Goal: Information Seeking & Learning: Learn about a topic

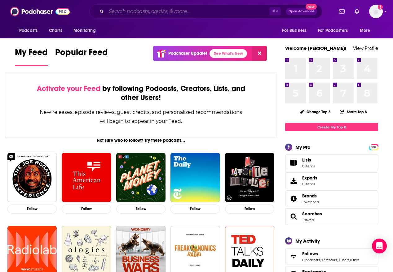
click at [161, 11] on input "Search podcasts, credits, & more..." at bounding box center [187, 12] width 163 height 10
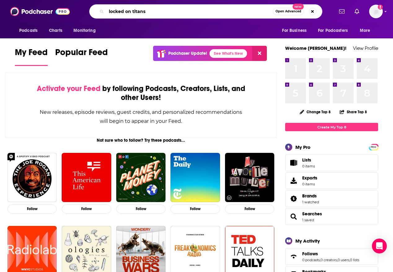
type input "locked on titans"
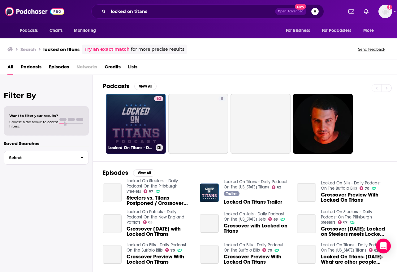
click at [137, 105] on link "62 Locked On Titans - Daily Podcast On The [US_STATE] Titans" at bounding box center [136, 124] width 60 height 60
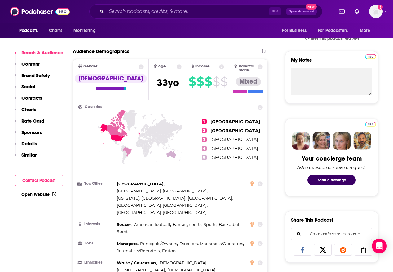
scroll to position [54, 0]
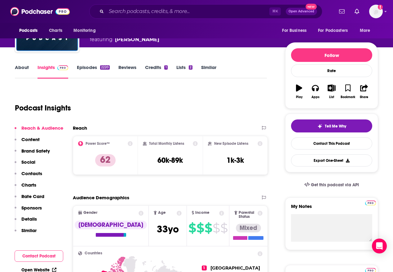
click at [85, 129] on h2 "Reach" at bounding box center [80, 128] width 14 height 6
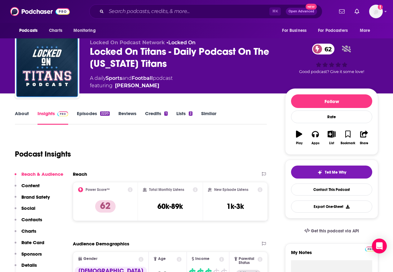
scroll to position [9, 0]
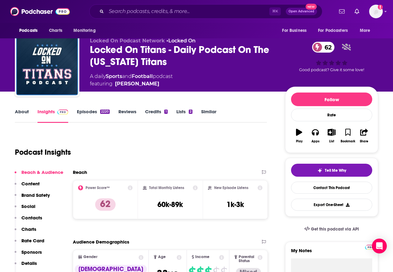
click at [23, 117] on link "About" at bounding box center [22, 116] width 14 height 14
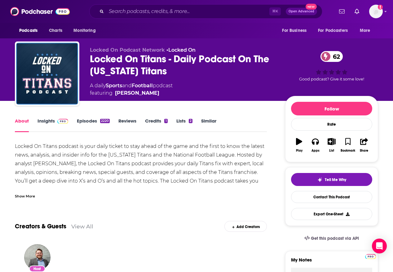
click at [49, 121] on link "Insights" at bounding box center [52, 125] width 31 height 14
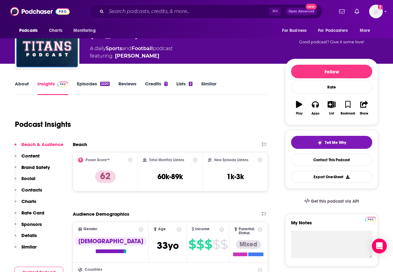
scroll to position [43, 0]
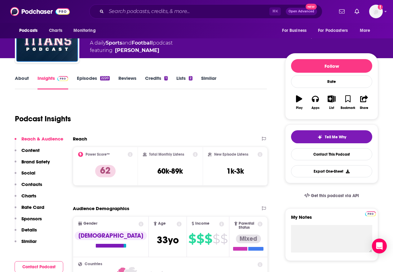
click at [35, 140] on p "Reach & Audience" at bounding box center [42, 139] width 42 height 6
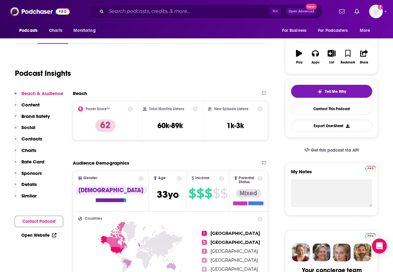
scroll to position [93, 0]
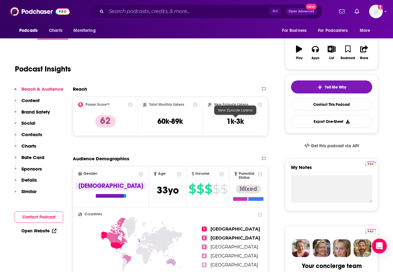
click at [237, 120] on h3 "1k-3k" at bounding box center [234, 121] width 17 height 9
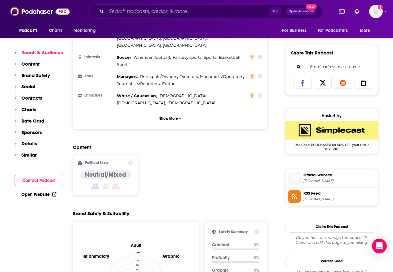
scroll to position [372, 0]
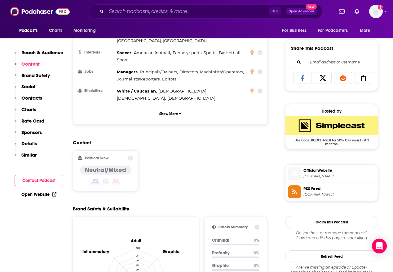
click at [28, 143] on p "Details" at bounding box center [28, 144] width 15 height 6
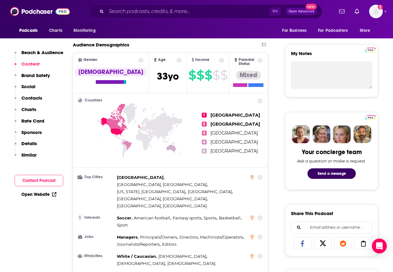
scroll to position [208, 0]
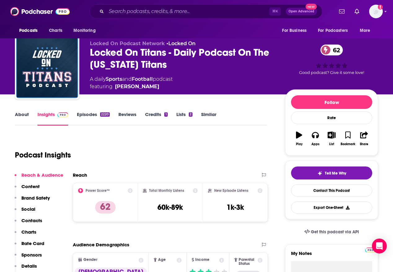
scroll to position [0, 0]
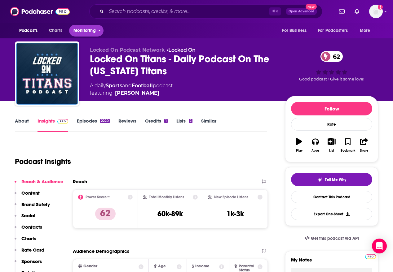
click at [90, 35] on button "Monitoring" at bounding box center [86, 31] width 34 height 12
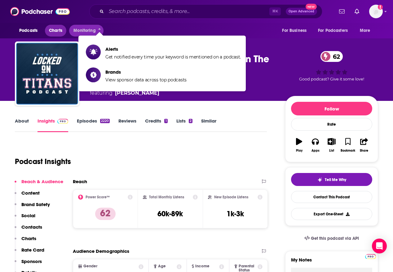
click at [58, 31] on span "Charts" at bounding box center [55, 30] width 13 height 9
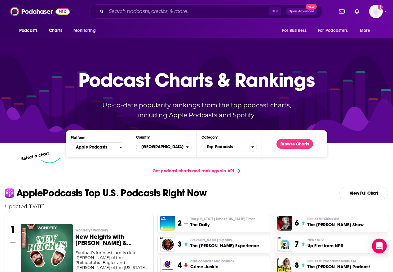
click at [159, 5] on div "⌘ K Open Advanced New" at bounding box center [205, 11] width 233 height 14
click at [158, 12] on input "Search podcasts, credits, & more..." at bounding box center [187, 12] width 163 height 10
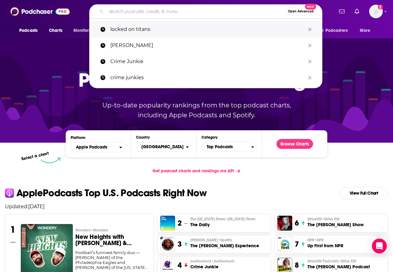
click at [154, 28] on p "locked on titans" at bounding box center [207, 29] width 194 height 16
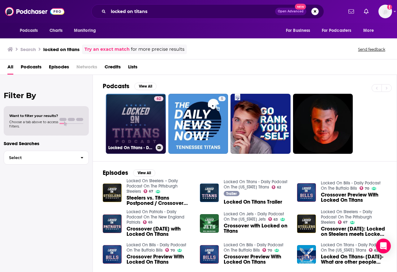
click at [126, 115] on link "62 Locked On Titans - Daily Podcast On The [US_STATE] Titans" at bounding box center [136, 124] width 60 height 60
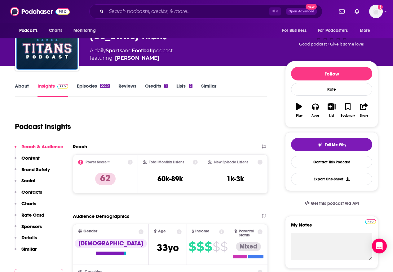
scroll to position [42, 0]
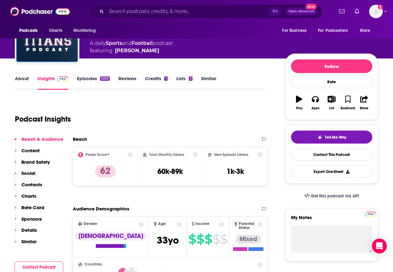
click at [195, 156] on icon at bounding box center [195, 154] width 5 height 5
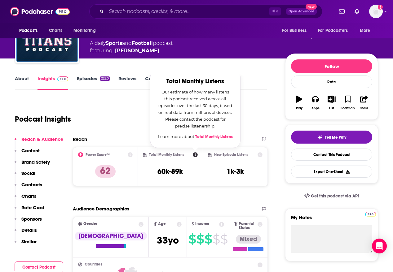
click at [195, 156] on icon at bounding box center [195, 154] width 5 height 5
click at [120, 116] on div "Podcast Insights" at bounding box center [138, 116] width 247 height 32
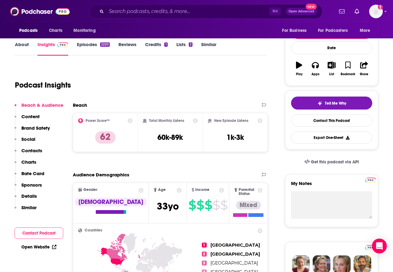
scroll to position [81, 0]
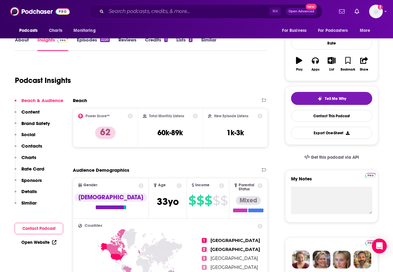
click at [195, 115] on icon at bounding box center [195, 116] width 5 height 5
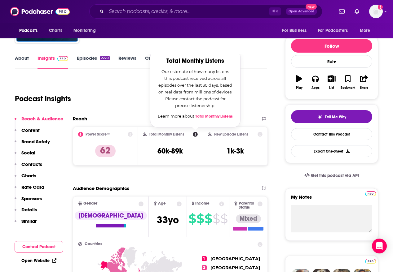
scroll to position [57, 0]
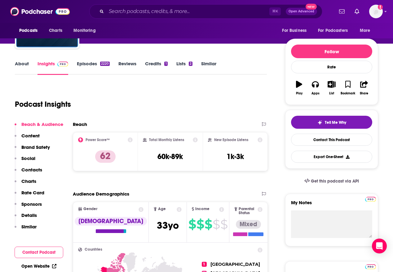
click at [258, 107] on div "Podcast Insights" at bounding box center [138, 101] width 247 height 32
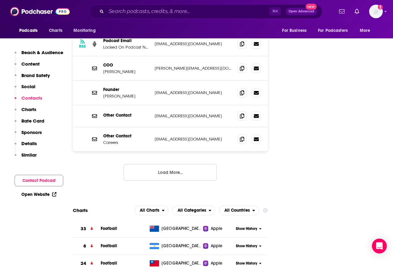
scroll to position [787, 0]
